Goal: Information Seeking & Learning: Check status

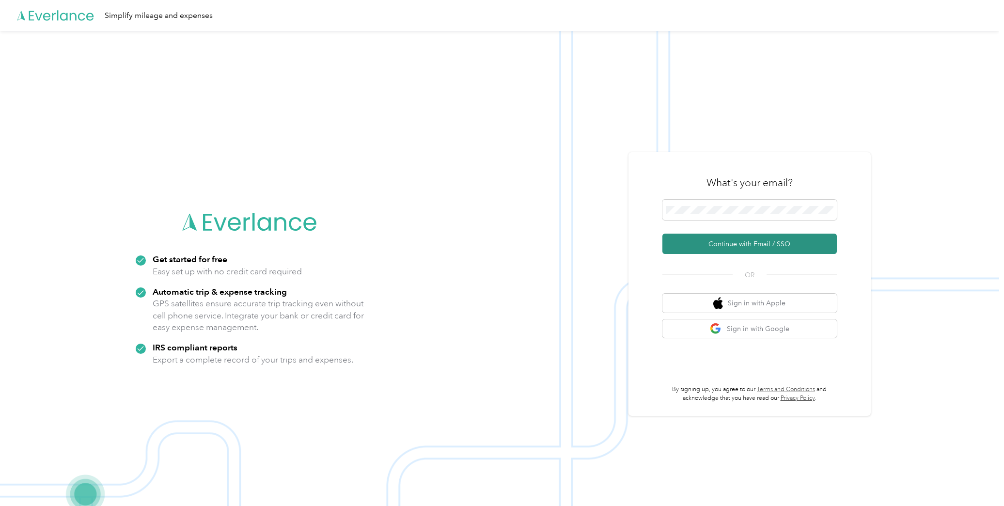
click at [729, 245] on button "Continue with Email / SSO" at bounding box center [749, 244] width 174 height 20
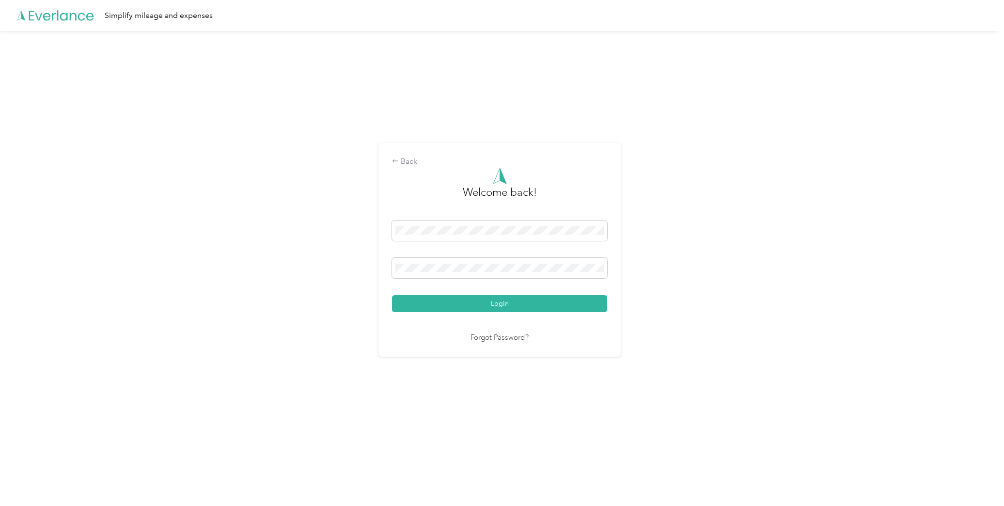
click at [435, 303] on button "Login" at bounding box center [499, 303] width 215 height 17
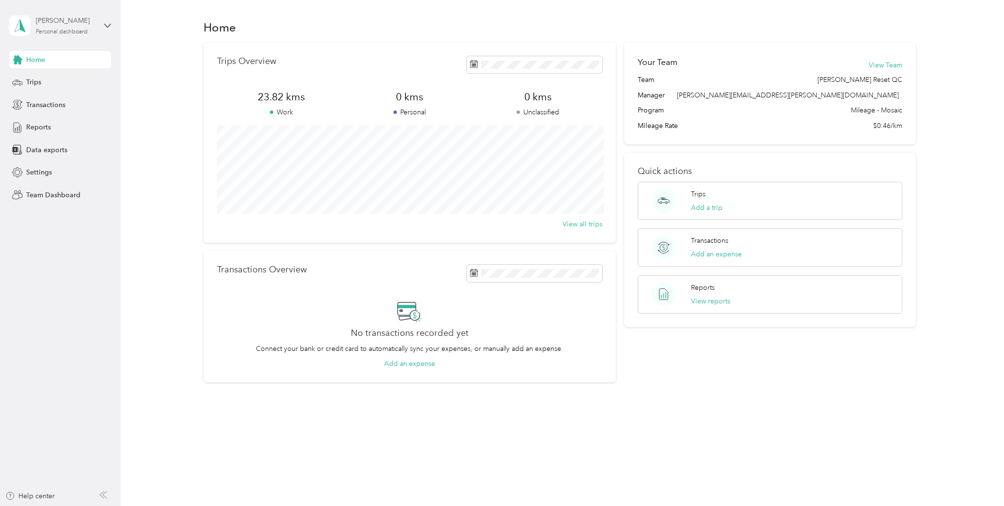
click at [78, 33] on div "Personal dashboard" at bounding box center [62, 32] width 52 height 6
click at [71, 76] on div "Team dashboard" at bounding box center [166, 75] width 300 height 17
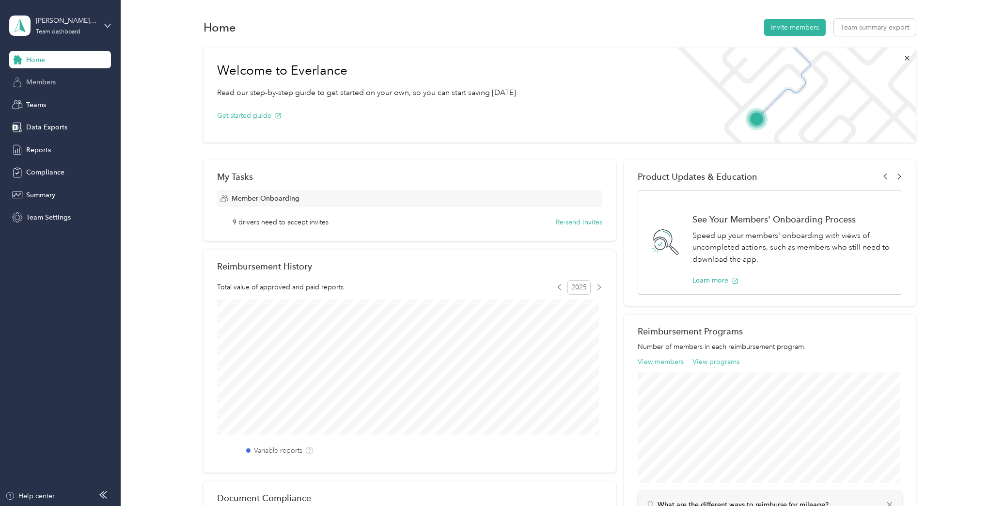
click at [55, 87] on div "Members" at bounding box center [60, 82] width 102 height 17
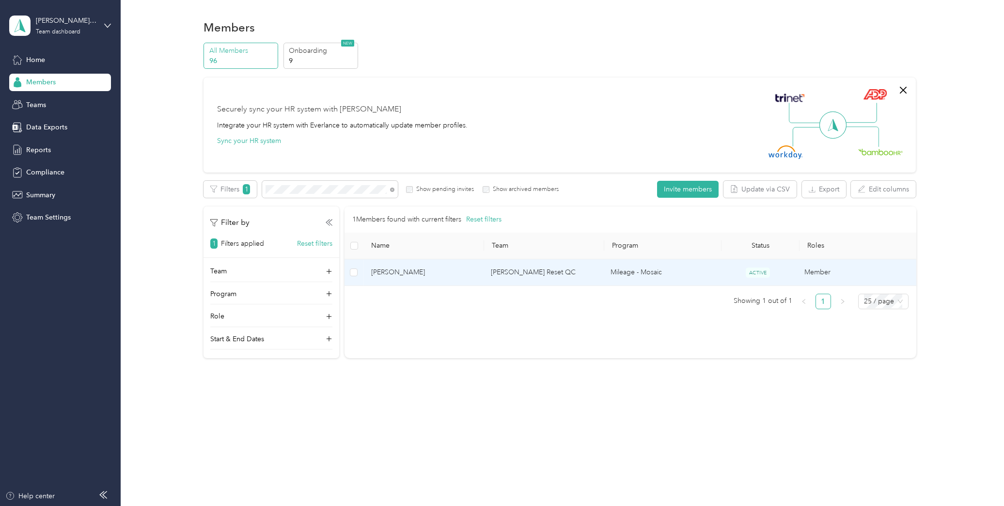
click at [427, 272] on span "Roxane Benharroch" at bounding box center [423, 272] width 104 height 11
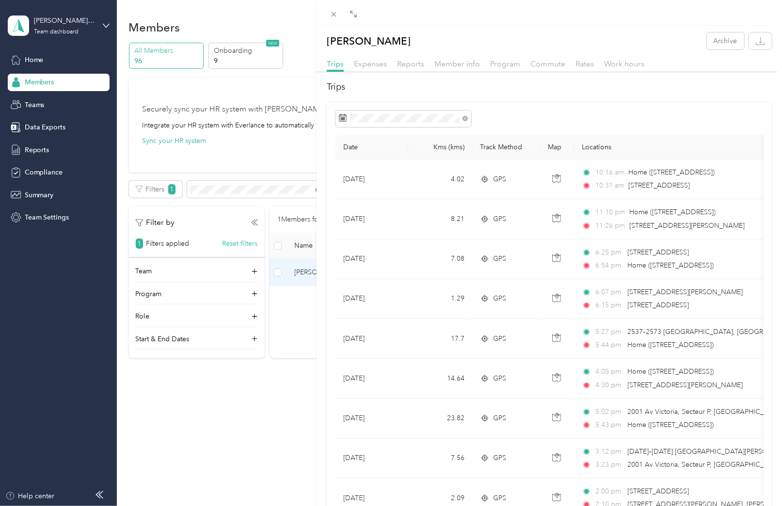
click at [177, 466] on div "Roxane Benharroch Archive Trips Expenses Reports Member info Program Commute Ra…" at bounding box center [391, 253] width 782 height 506
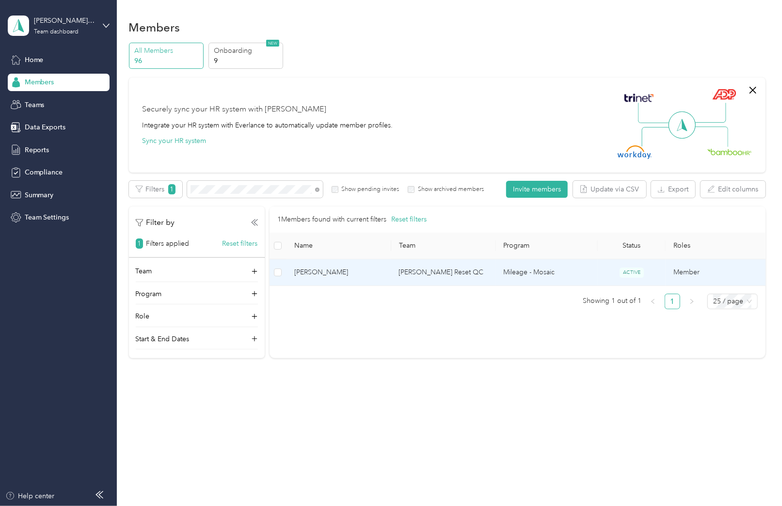
click at [334, 270] on span "Roxane Benharroch" at bounding box center [338, 272] width 89 height 11
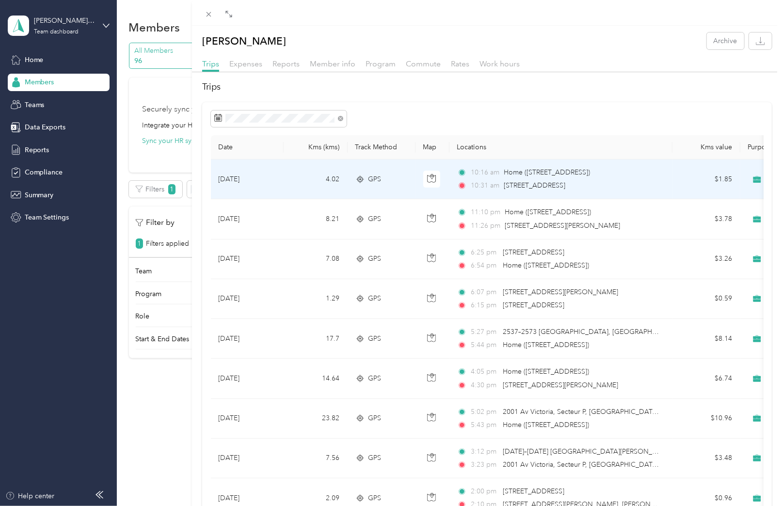
drag, startPoint x: 653, startPoint y: 187, endPoint x: 505, endPoint y: 183, distance: 148.3
click at [505, 183] on div "10:31 am 2310 Lucerne Rd, Mont-Royal, Mount Royal, QC" at bounding box center [559, 185] width 204 height 11
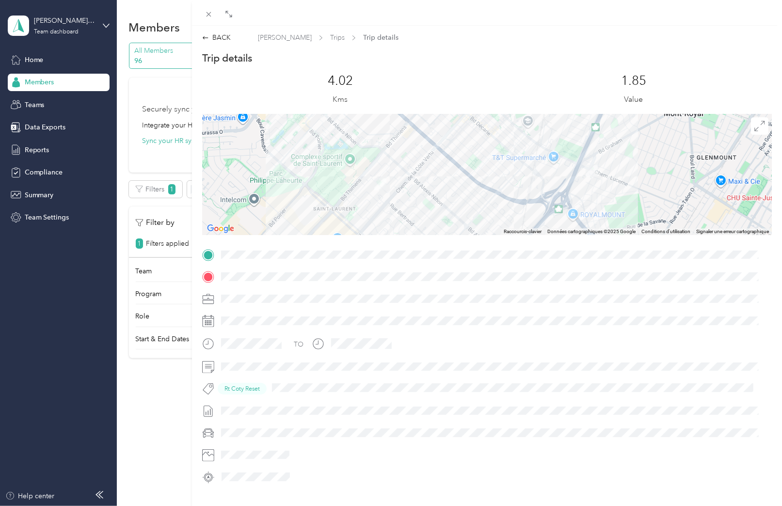
click at [127, 435] on div "BACK Roxane Benharroch Trips Trip details Trip details This trip cannot be edit…" at bounding box center [391, 253] width 782 height 506
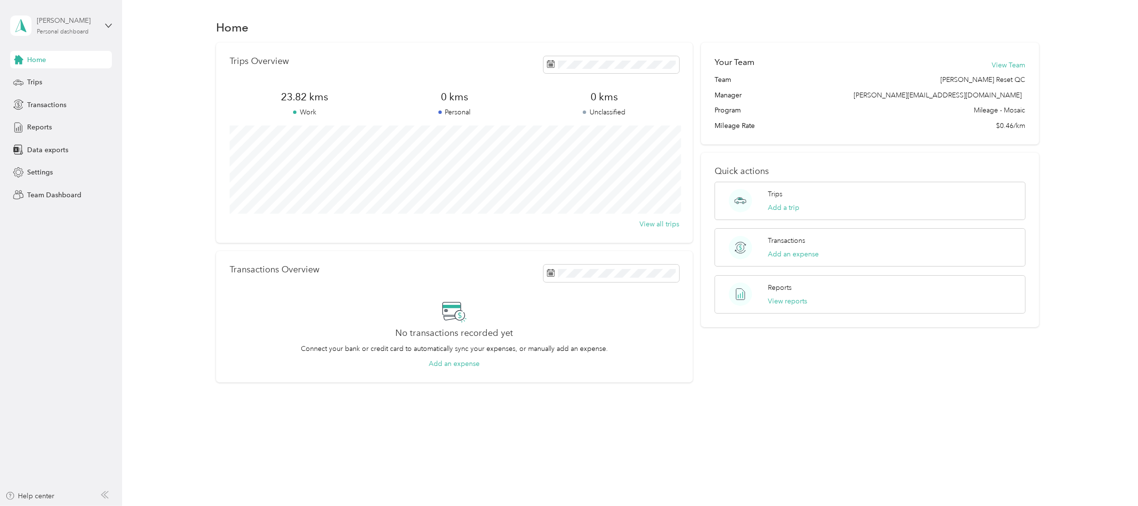
click at [63, 35] on div "Personal dashboard" at bounding box center [63, 32] width 52 height 6
click at [61, 76] on div "Team dashboard" at bounding box center [45, 75] width 52 height 10
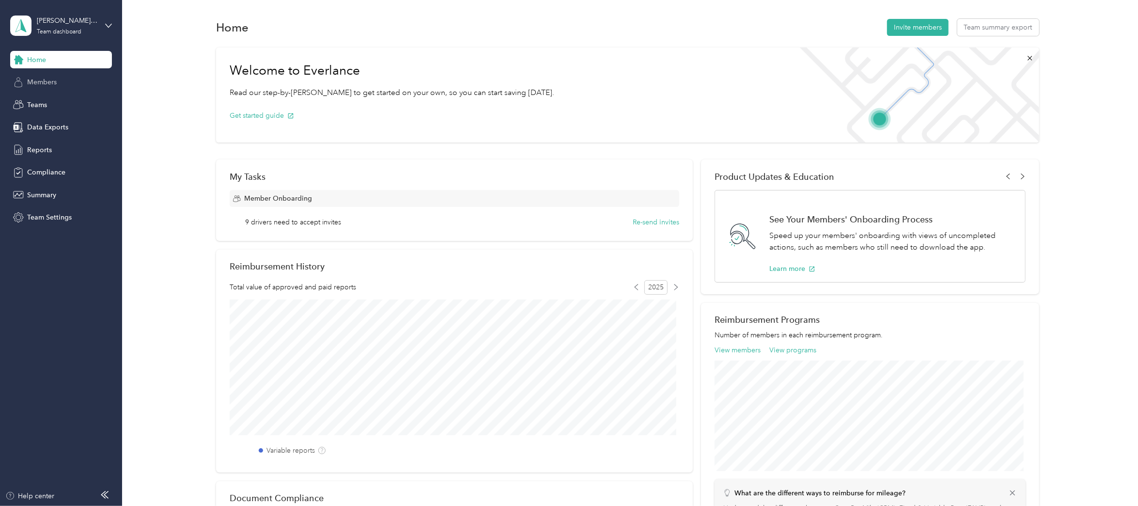
click at [63, 76] on div "Members" at bounding box center [61, 82] width 102 height 17
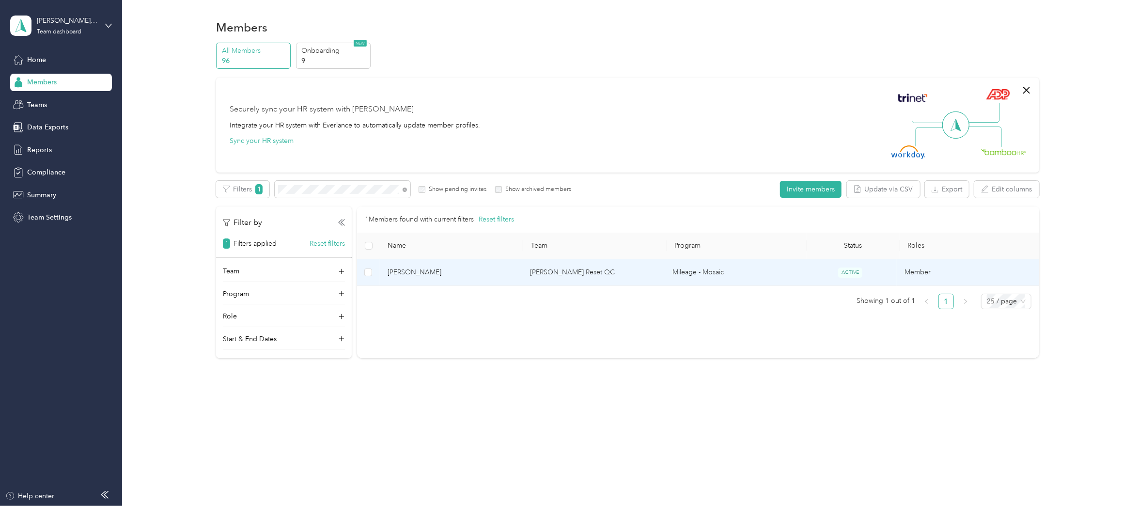
click at [429, 272] on span "[PERSON_NAME]" at bounding box center [451, 272] width 127 height 11
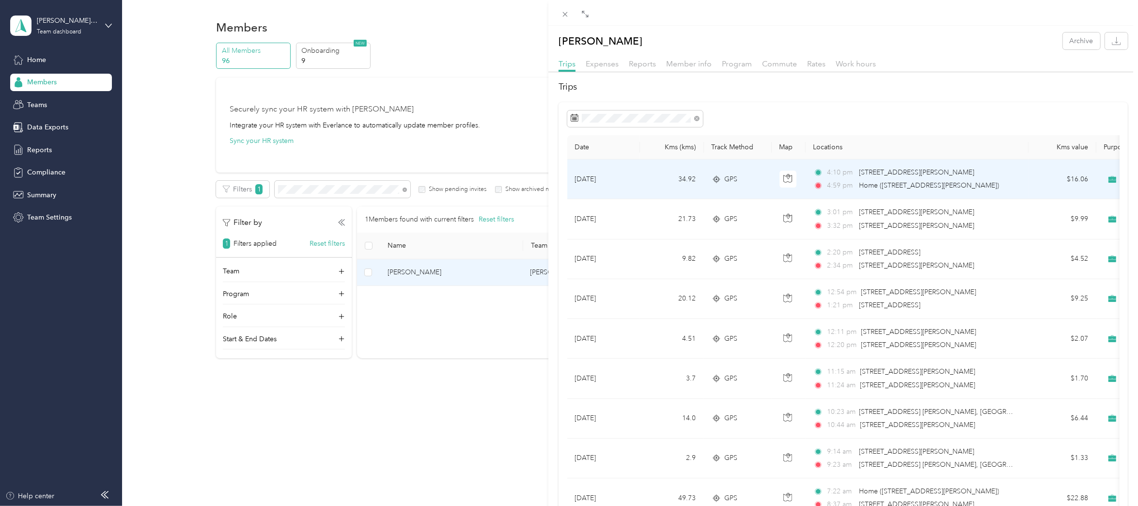
click at [630, 175] on td "[DATE]" at bounding box center [603, 179] width 73 height 40
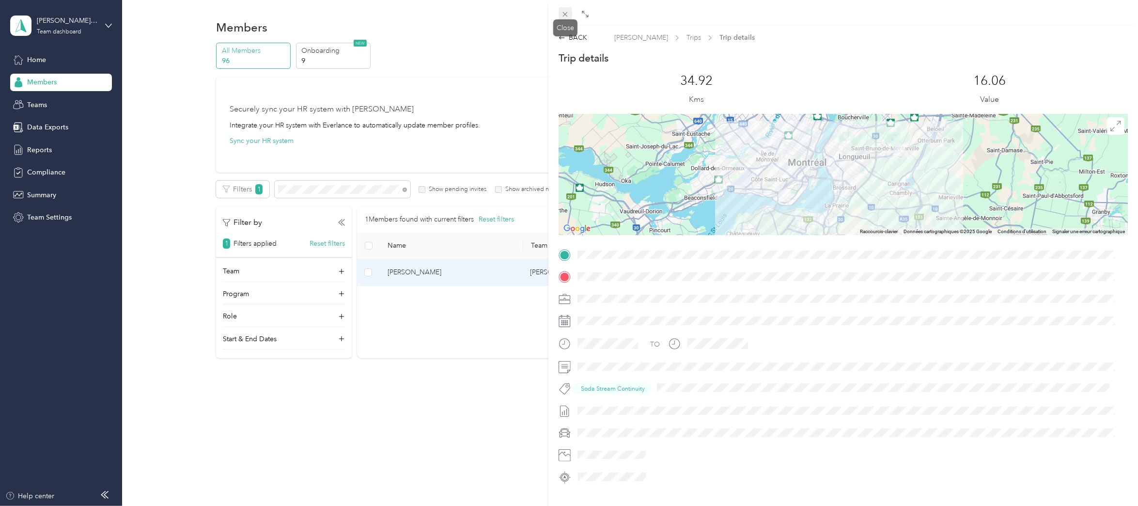
click at [568, 12] on icon at bounding box center [565, 14] width 8 height 8
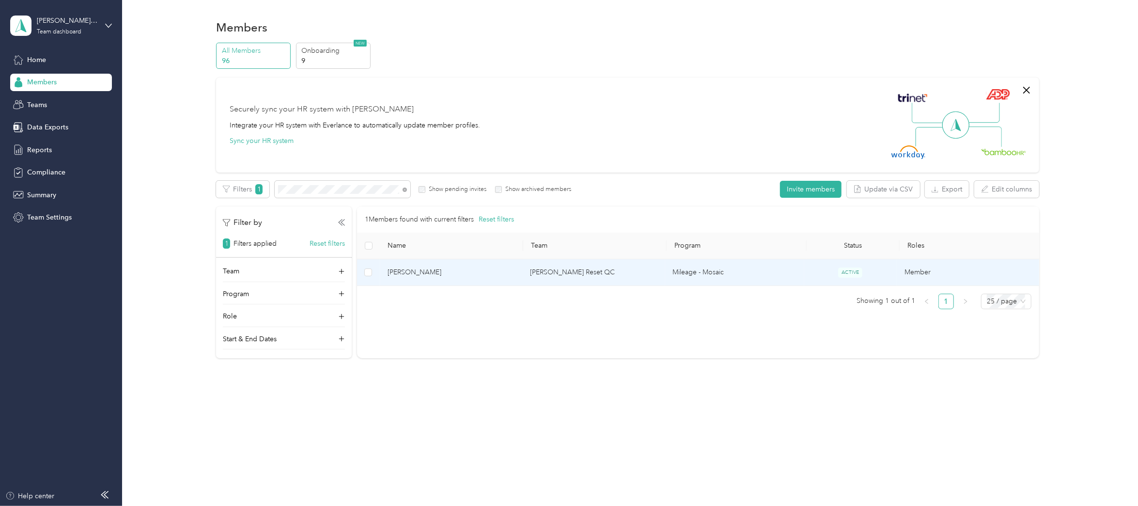
click at [404, 275] on span "[PERSON_NAME]" at bounding box center [451, 272] width 127 height 11
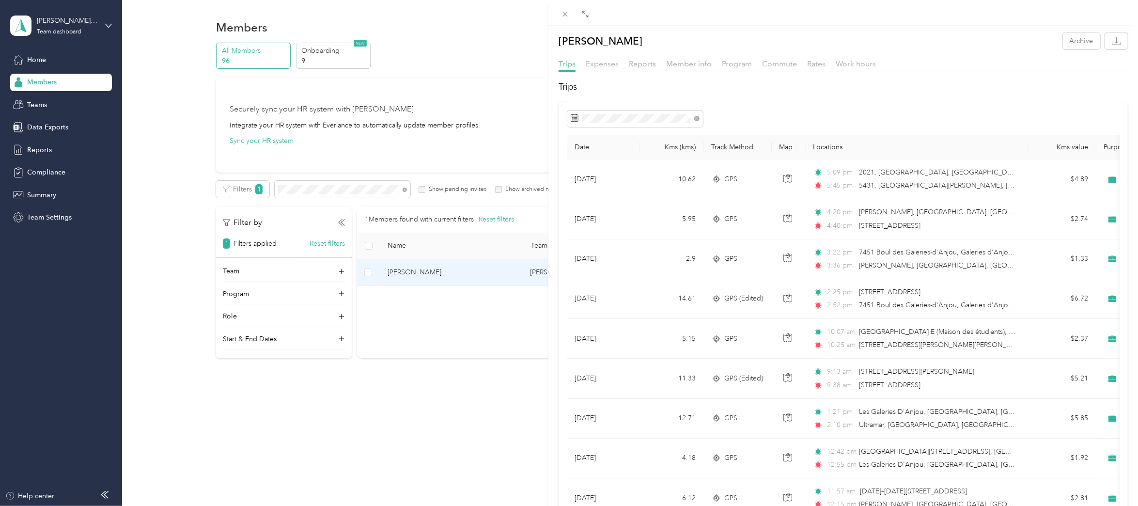
click at [466, 273] on div "Walid Bouhazza Archive Trips Expenses Reports Member info Program Commute Rates…" at bounding box center [569, 253] width 1138 height 506
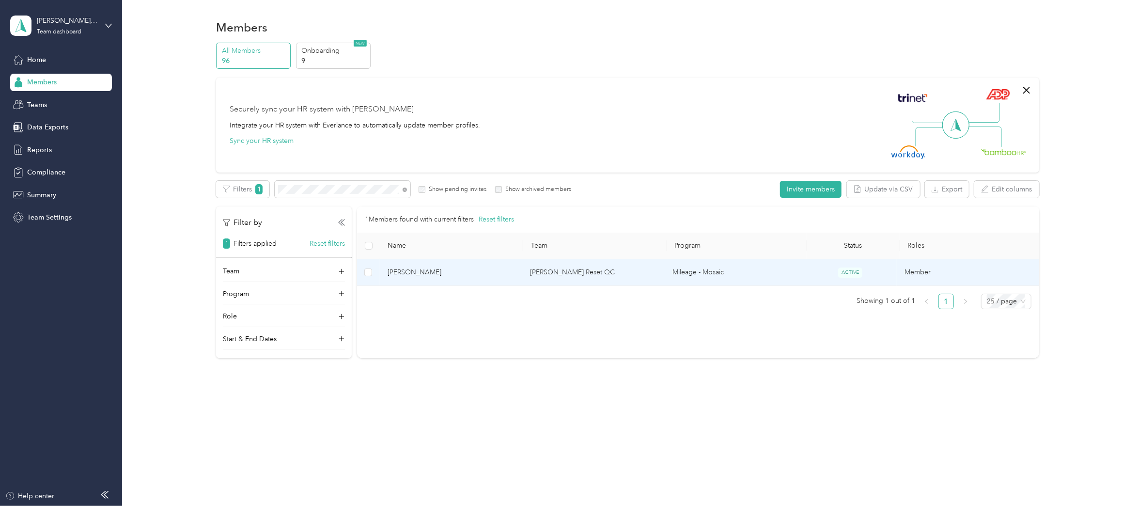
click at [466, 273] on span "[PERSON_NAME]" at bounding box center [451, 272] width 127 height 11
